Goal: Task Accomplishment & Management: Manage account settings

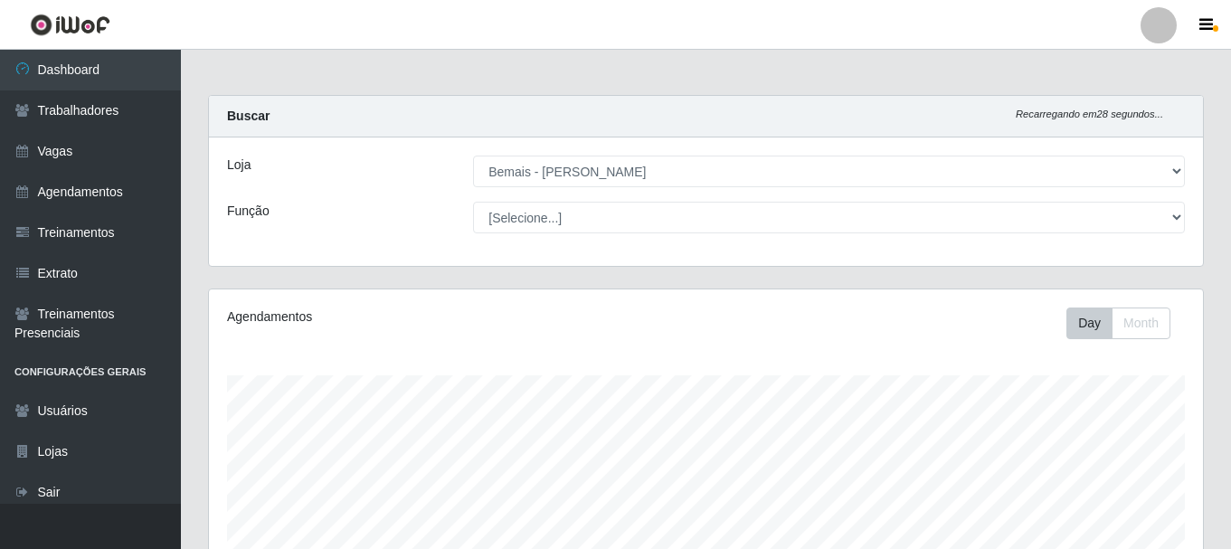
select select "230"
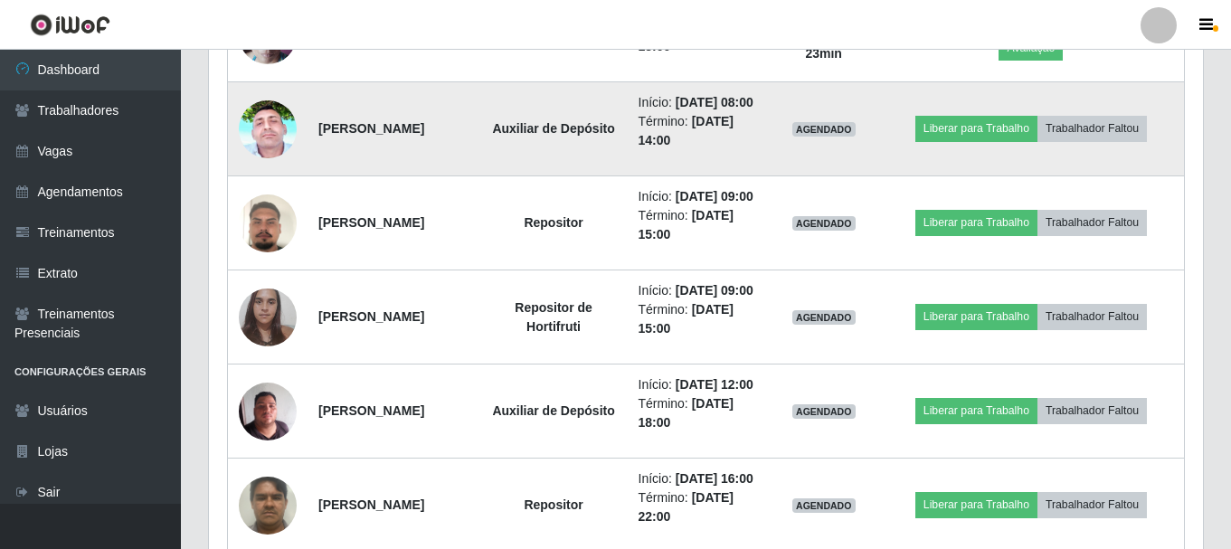
scroll to position [747, 0]
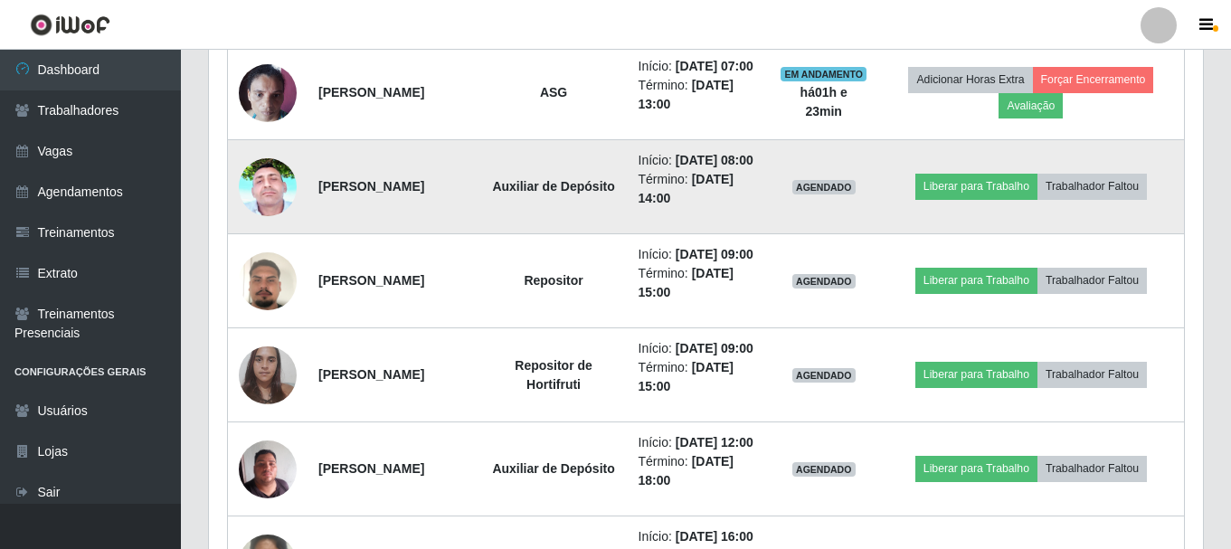
drag, startPoint x: 460, startPoint y: 214, endPoint x: 335, endPoint y: 215, distance: 125.7
click at [320, 222] on td "[PERSON_NAME]" at bounding box center [393, 187] width 173 height 94
copy strong "[PERSON_NAME]"
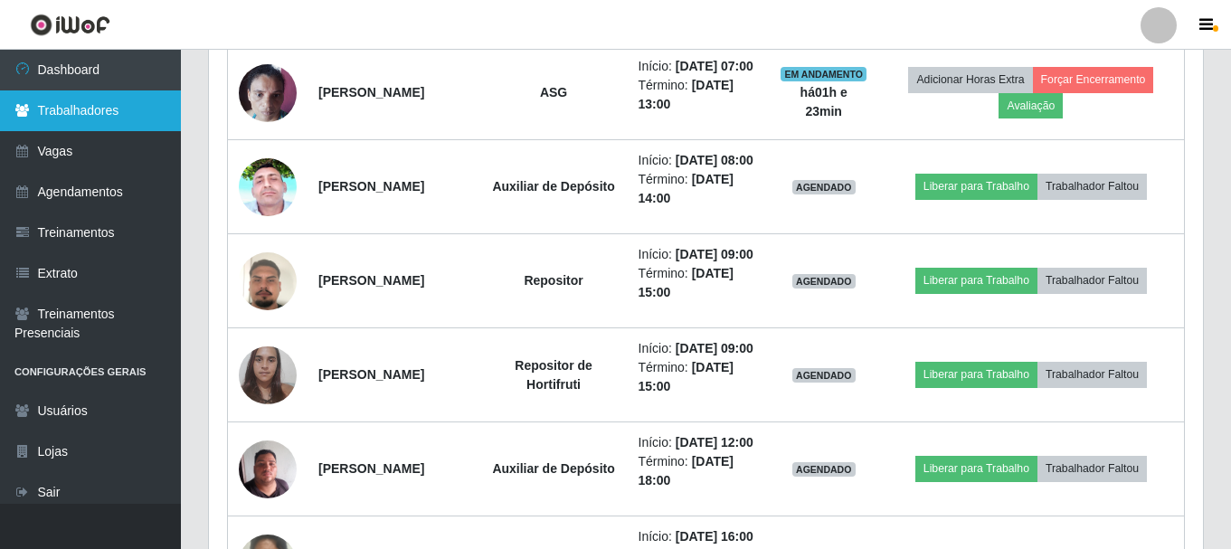
click at [99, 124] on link "Trabalhadores" at bounding box center [90, 110] width 181 height 41
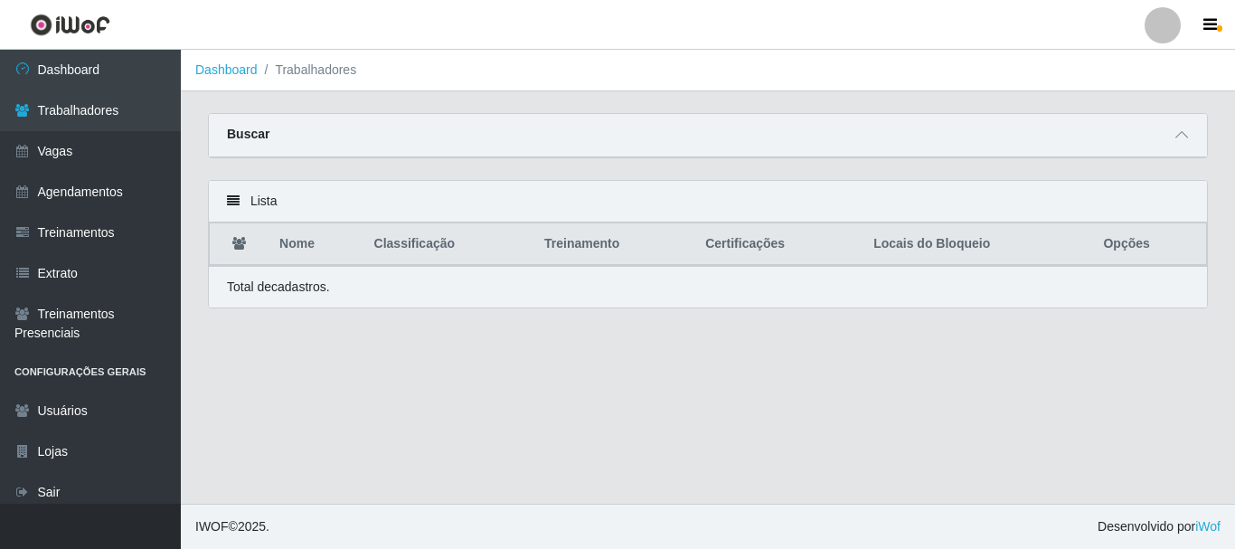
click at [1168, 137] on div "Buscar" at bounding box center [708, 135] width 998 height 43
click at [1176, 138] on icon at bounding box center [1182, 134] width 13 height 13
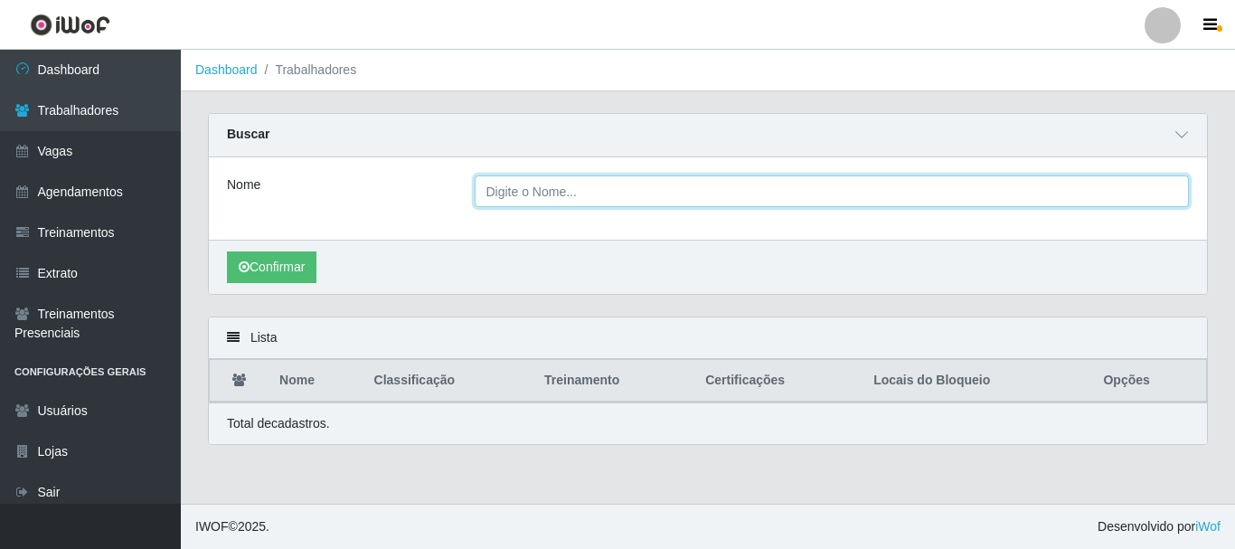
click at [704, 202] on input "Nome" at bounding box center [832, 191] width 715 height 32
paste input "[PERSON_NAME]"
type input "[PERSON_NAME]"
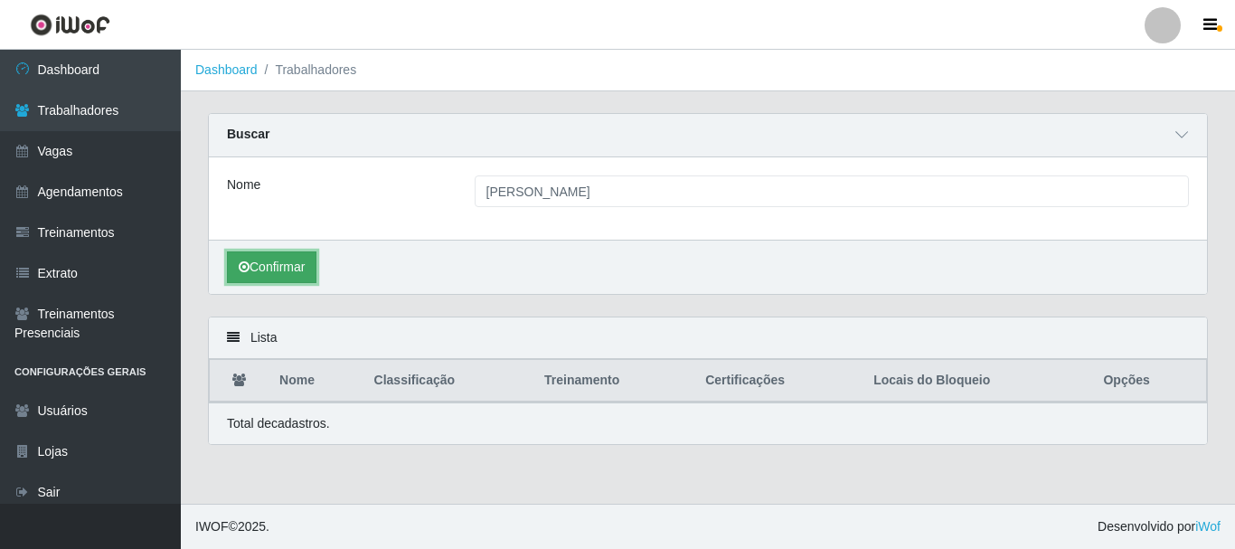
click at [295, 265] on button "Confirmar" at bounding box center [272, 267] width 90 height 32
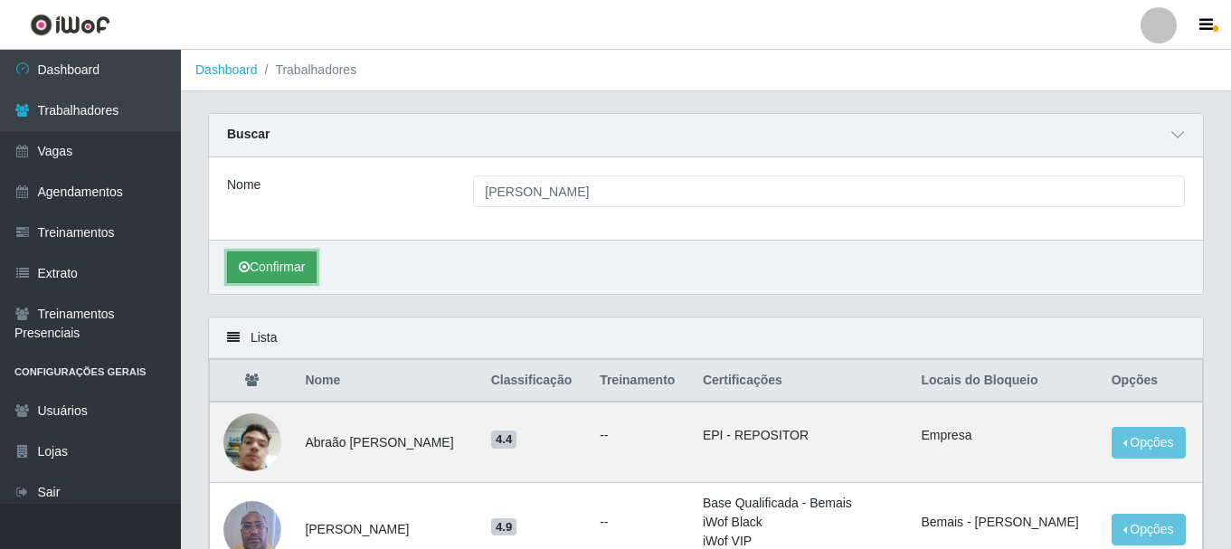
click at [267, 257] on button "Confirmar" at bounding box center [272, 267] width 90 height 32
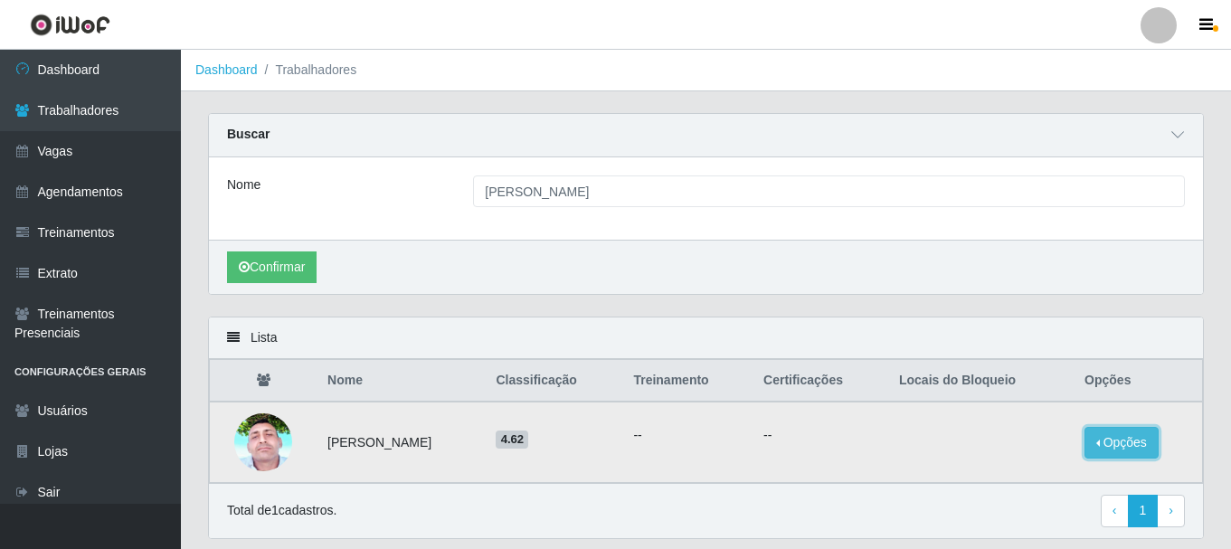
click at [1111, 443] on button "Opções" at bounding box center [1121, 443] width 74 height 32
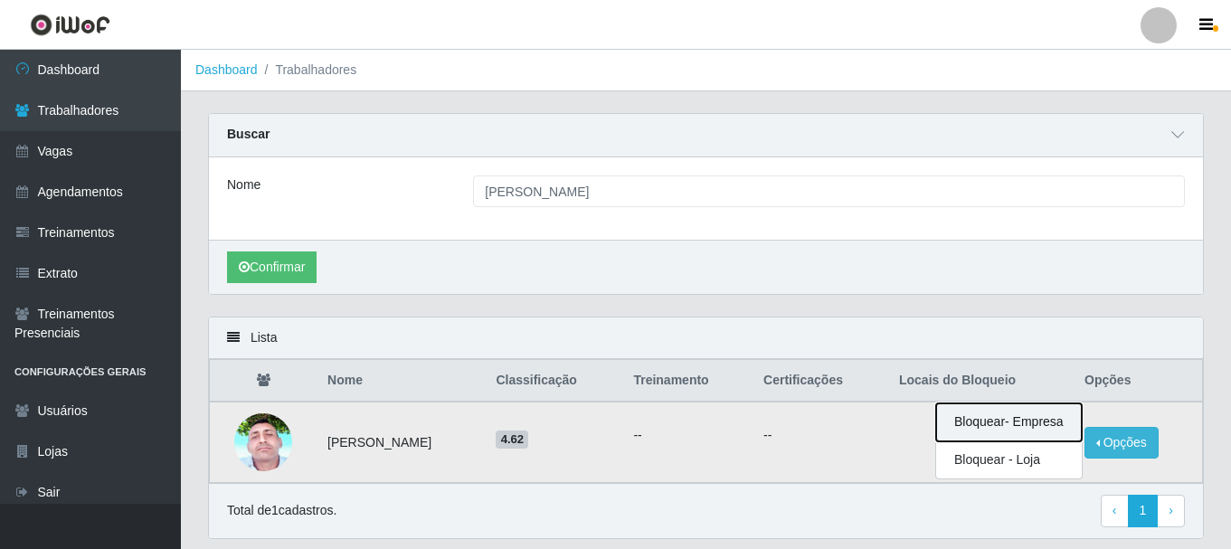
click at [1004, 425] on button "Bloquear - Empresa" at bounding box center [1009, 422] width 146 height 38
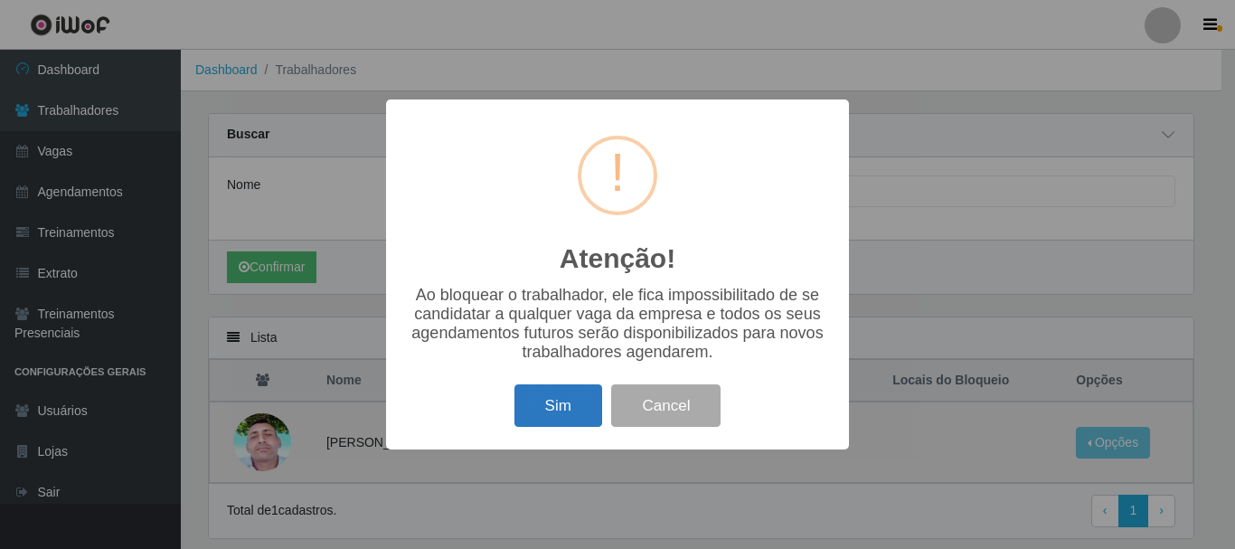
click at [557, 422] on button "Sim" at bounding box center [559, 405] width 88 height 43
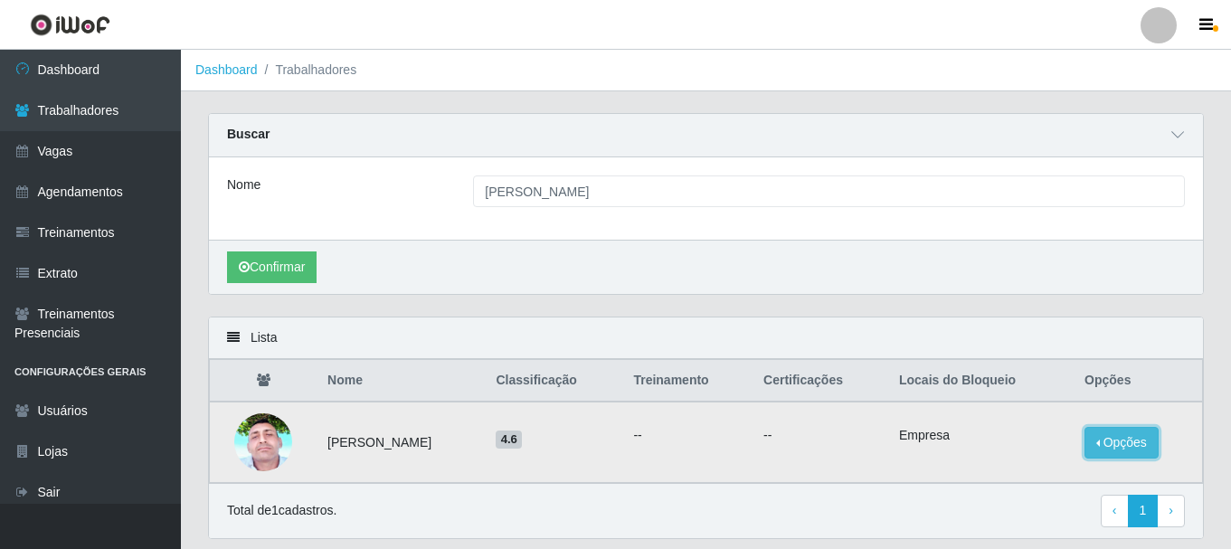
click at [1093, 435] on button "Opções" at bounding box center [1121, 443] width 74 height 32
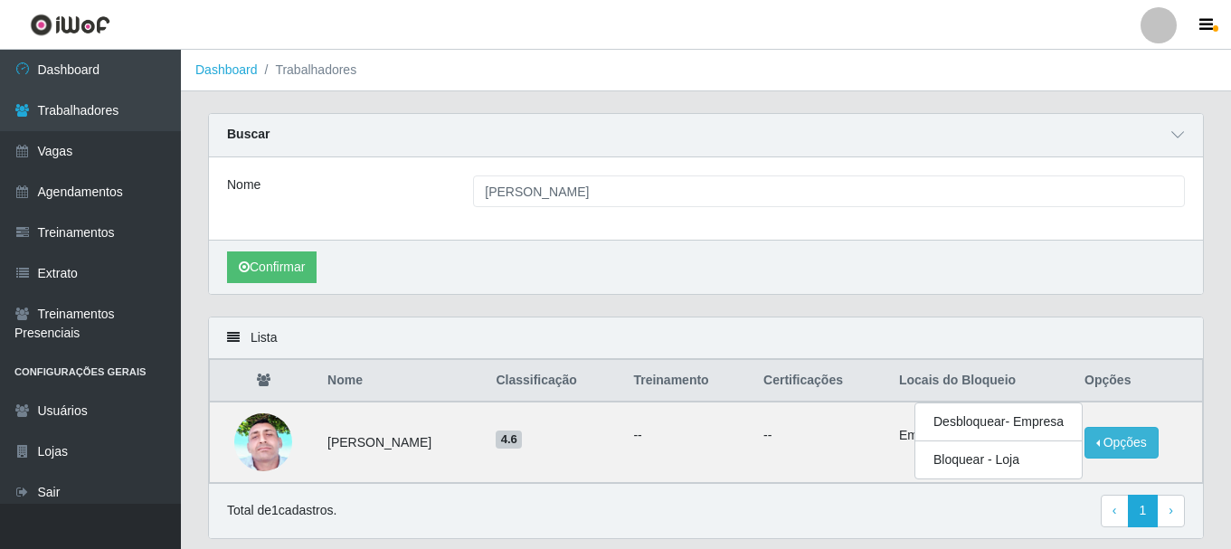
click at [898, 337] on div "Lista" at bounding box center [706, 338] width 994 height 42
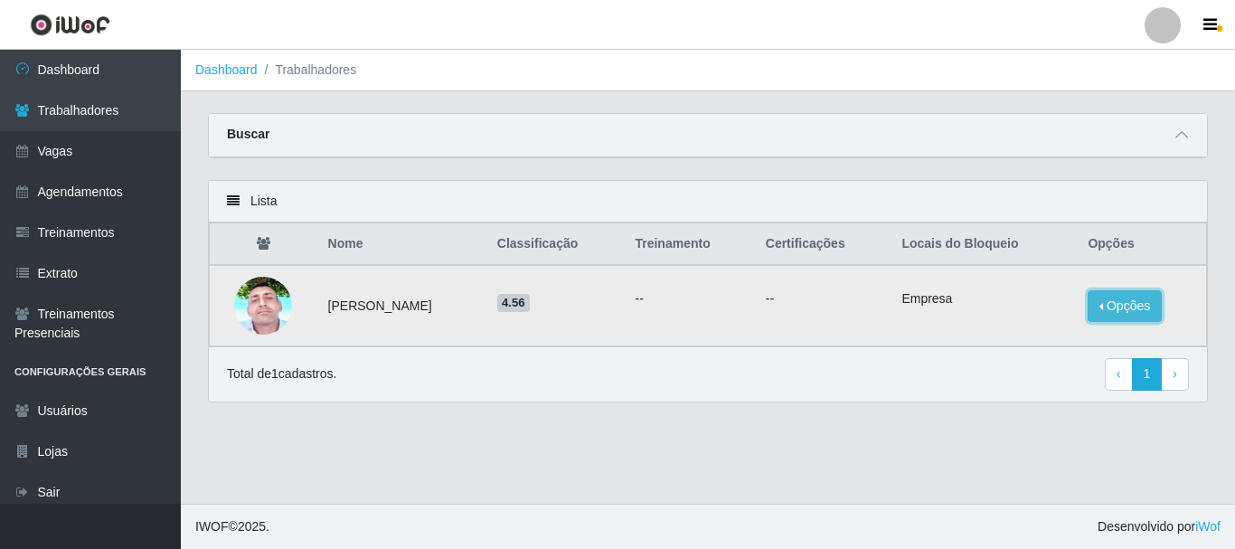
click at [1122, 303] on button "Opções" at bounding box center [1125, 306] width 74 height 32
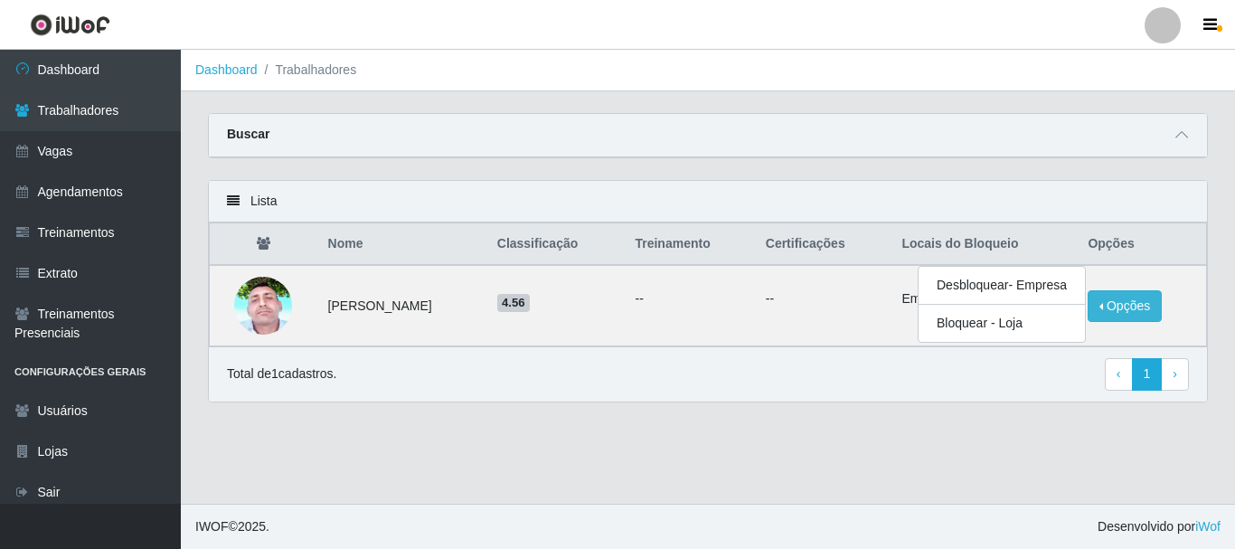
click at [971, 190] on div "Lista" at bounding box center [708, 202] width 998 height 42
